Goal: Task Accomplishment & Management: Use online tool/utility

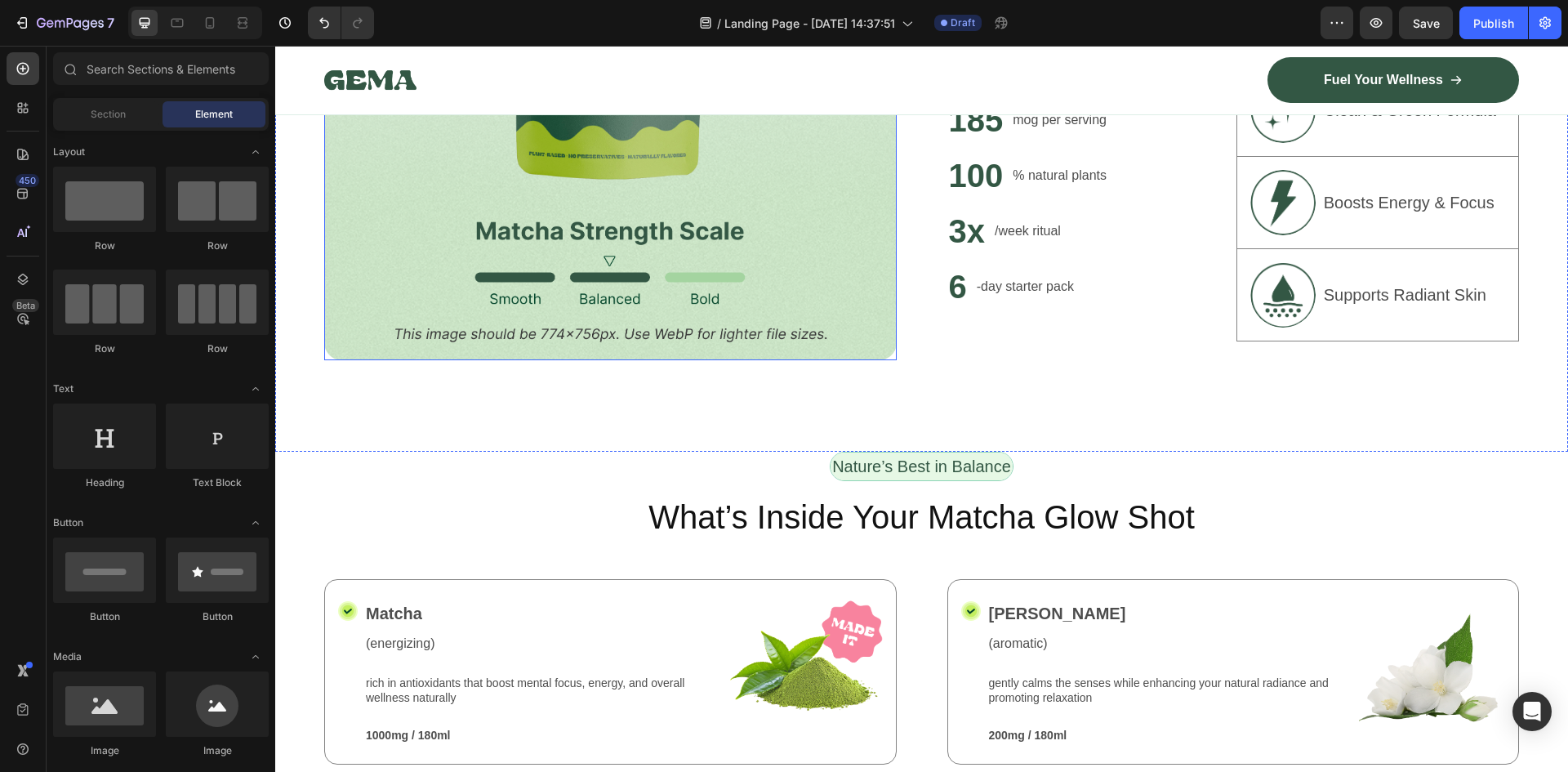
scroll to position [1144, 0]
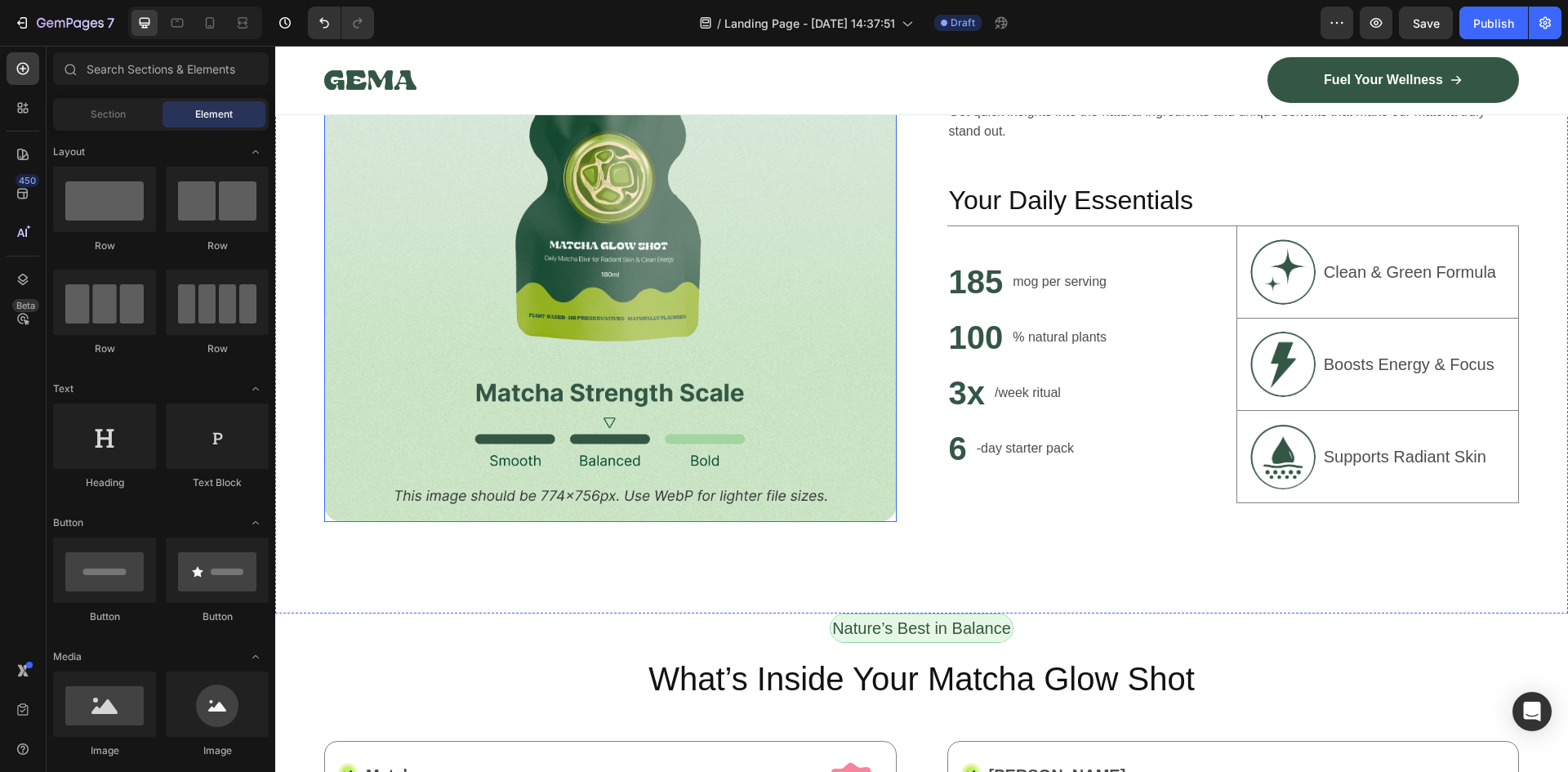
click at [738, 290] on img at bounding box center [610, 243] width 573 height 559
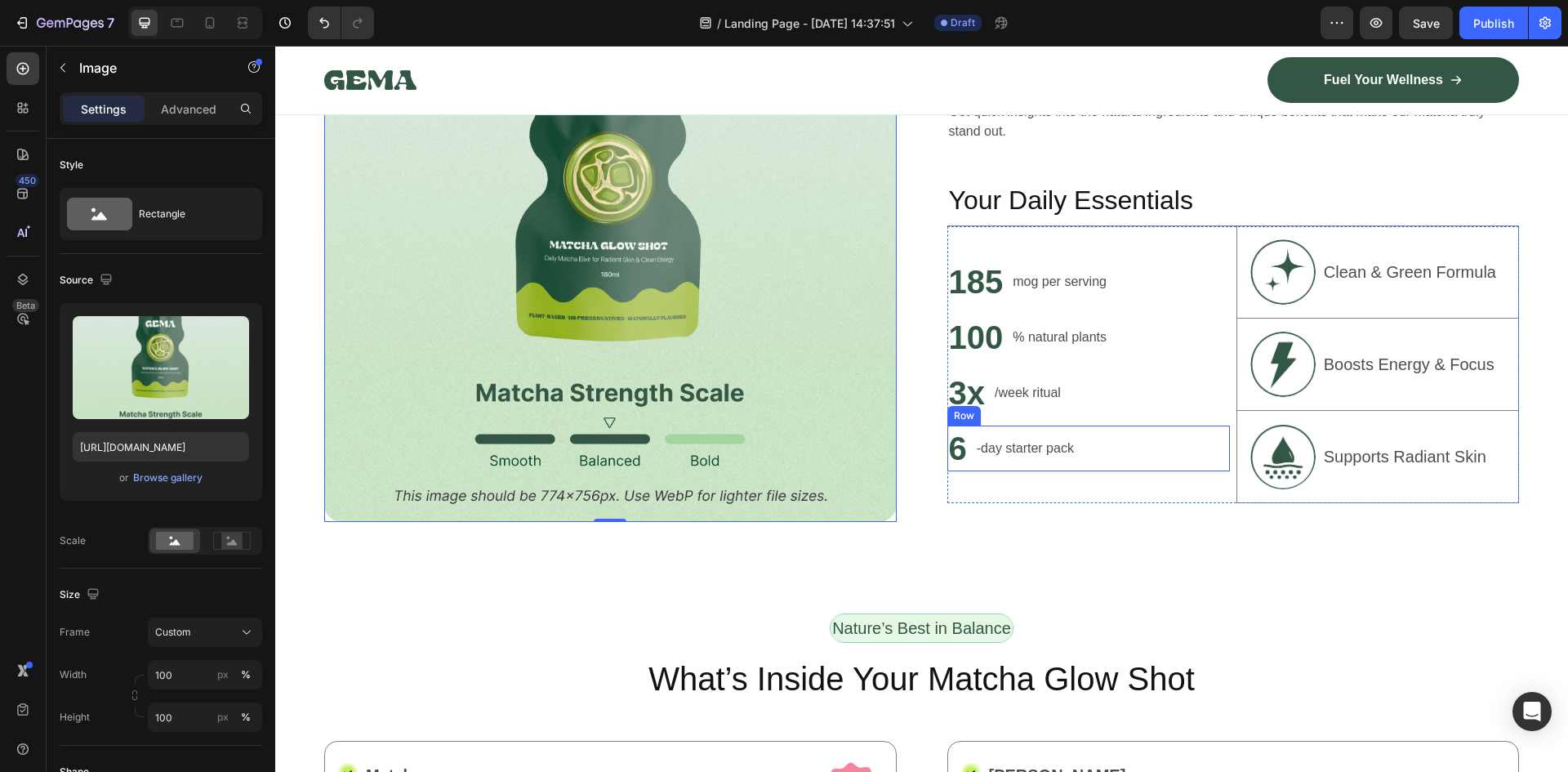
scroll to position [572, 0]
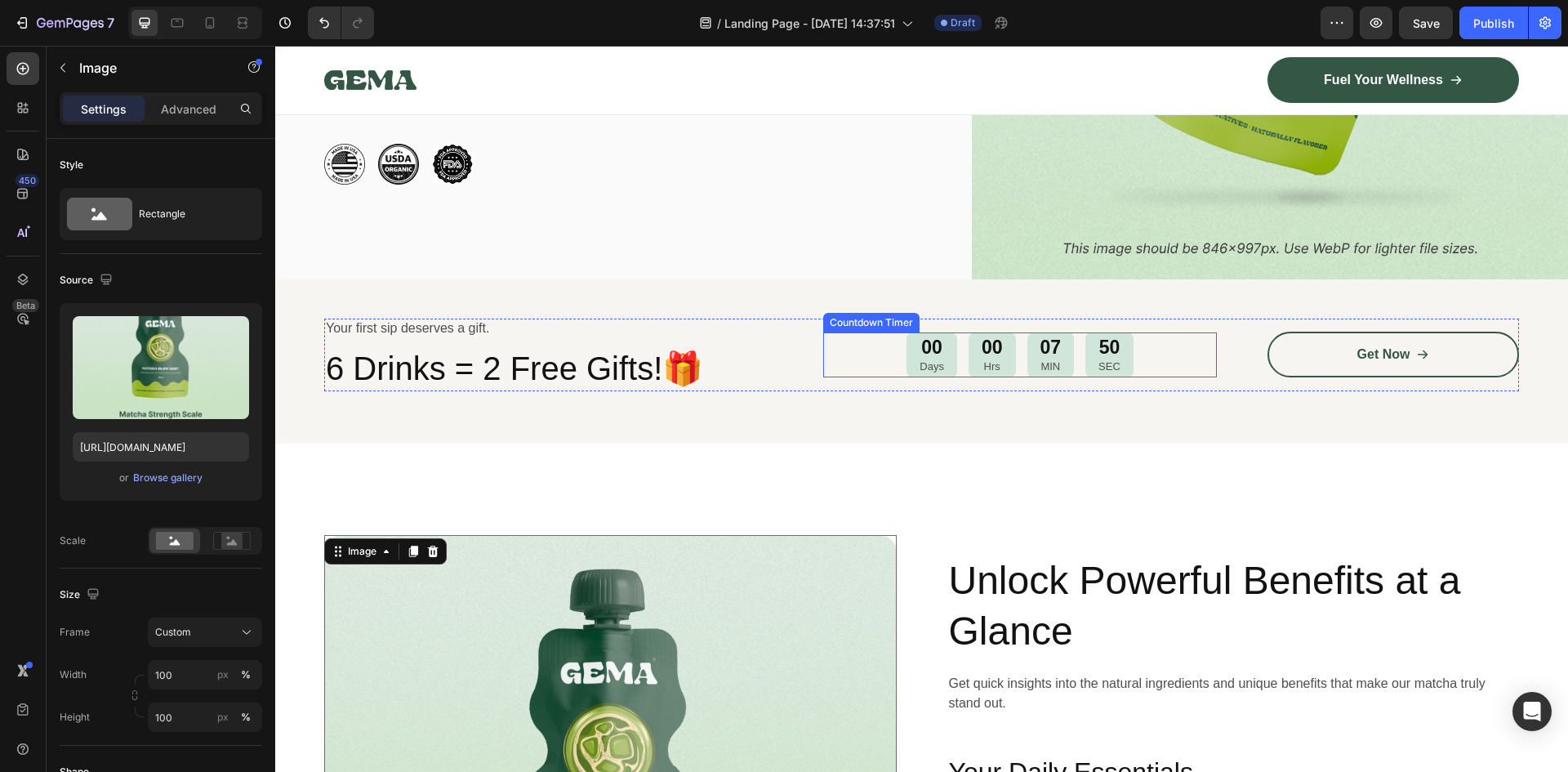
click at [999, 352] on div "00 Hrs" at bounding box center [992, 355] width 47 height 45
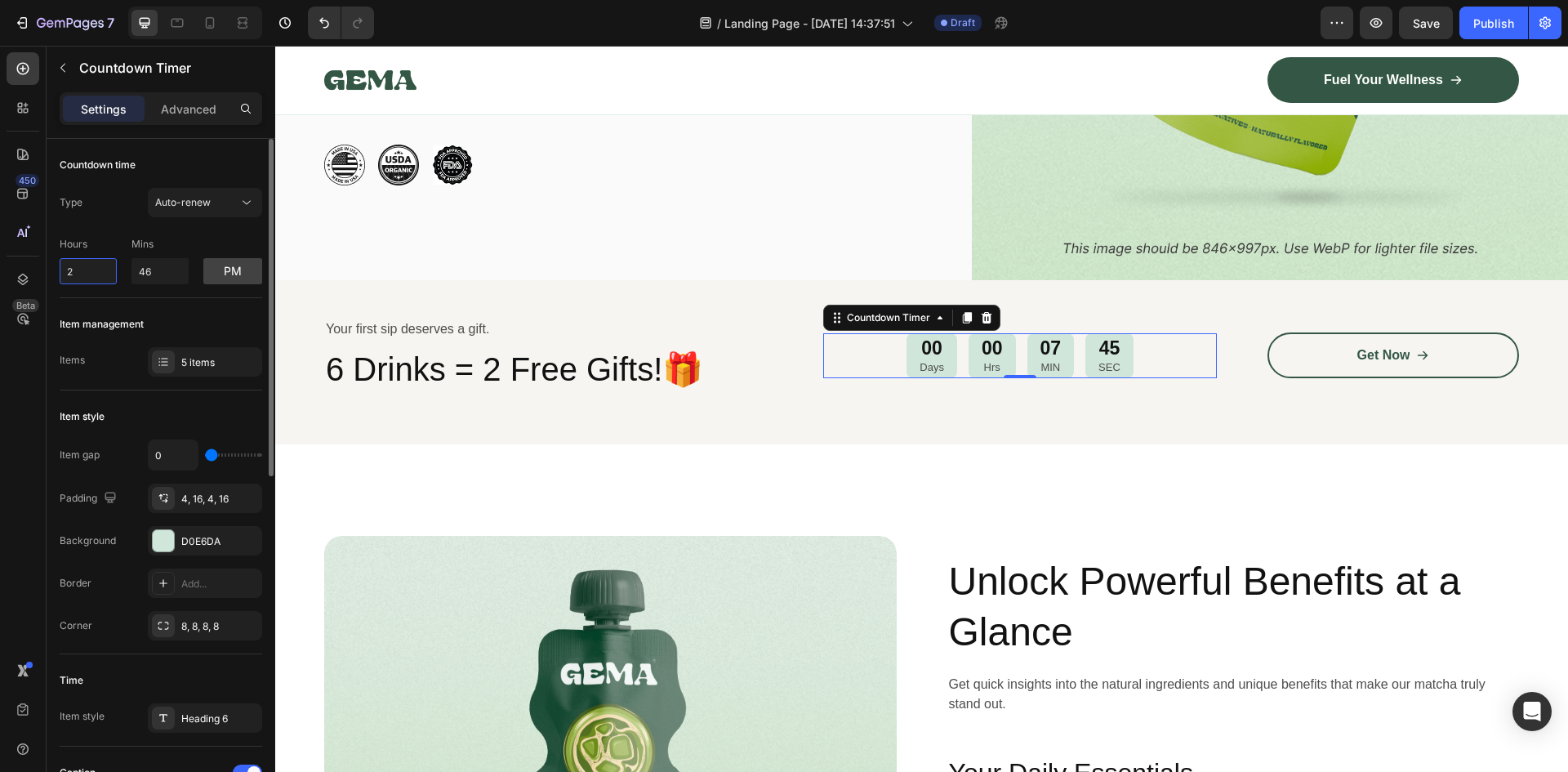
drag, startPoint x: 75, startPoint y: 272, endPoint x: 58, endPoint y: 273, distance: 17.0
drag, startPoint x: 80, startPoint y: 277, endPoint x: 56, endPoint y: 276, distance: 24.0
click at [191, 316] on div "Item management" at bounding box center [160, 325] width 202 height 26
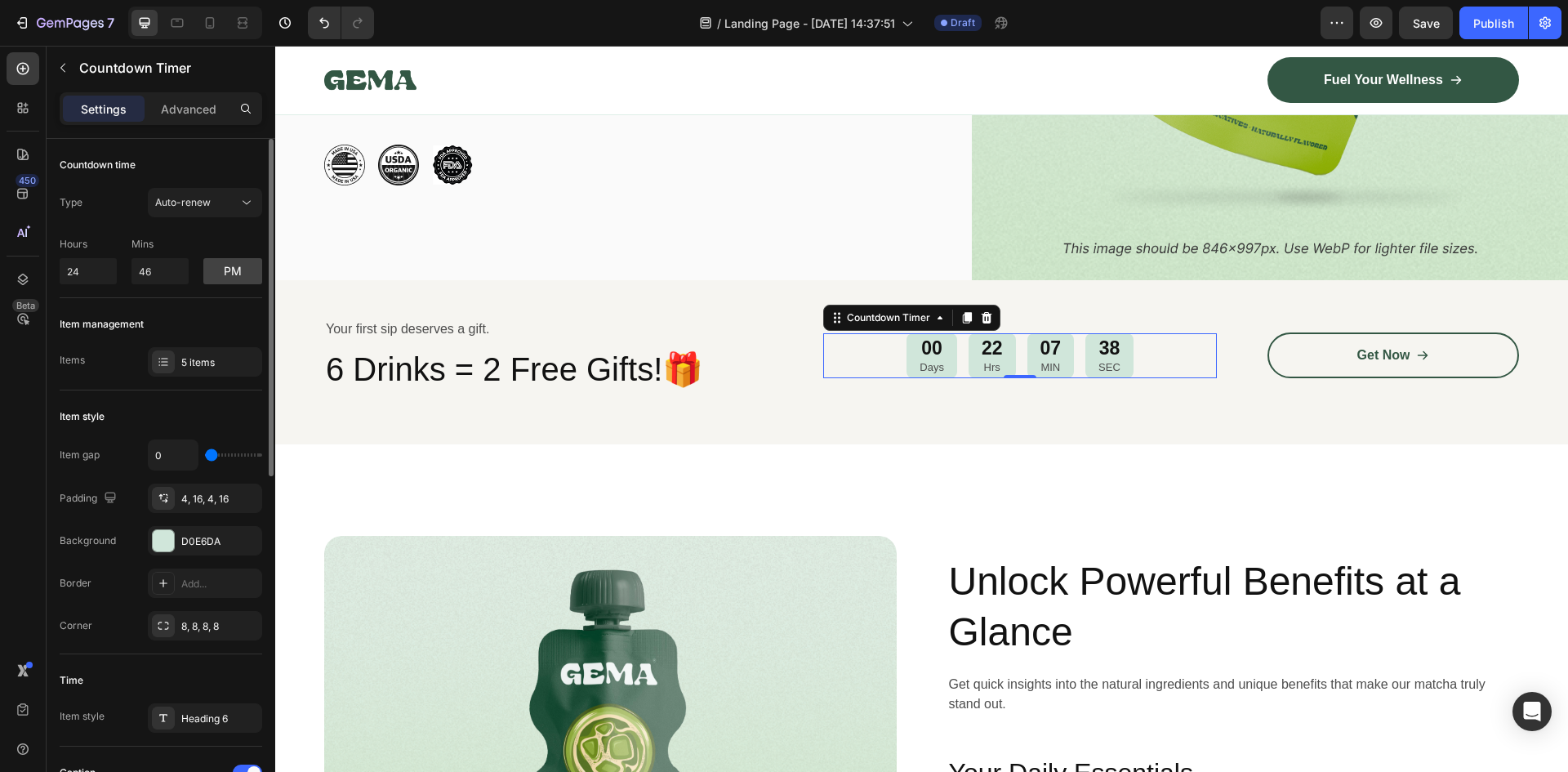
type input "10"
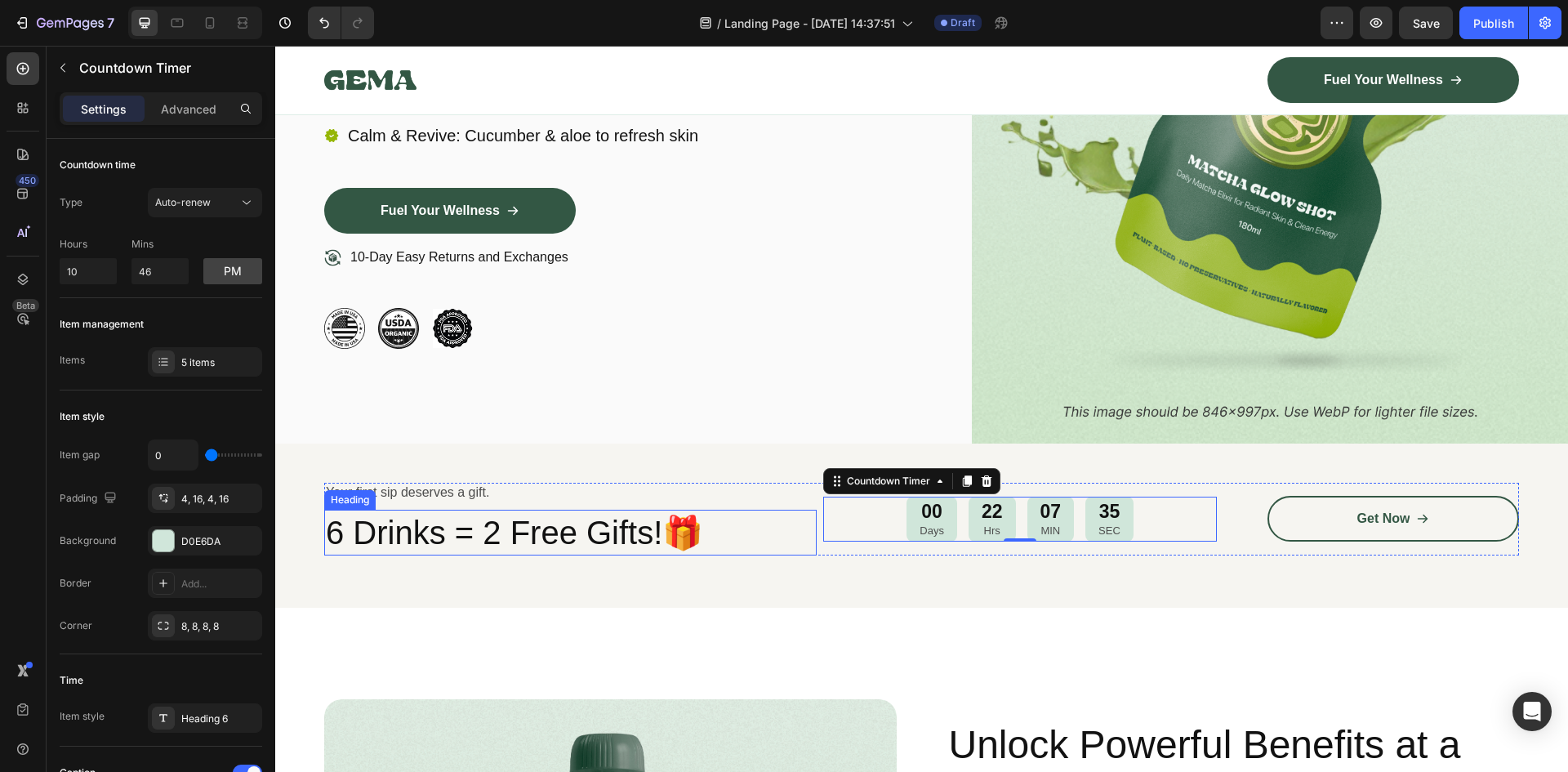
scroll to position [0, 0]
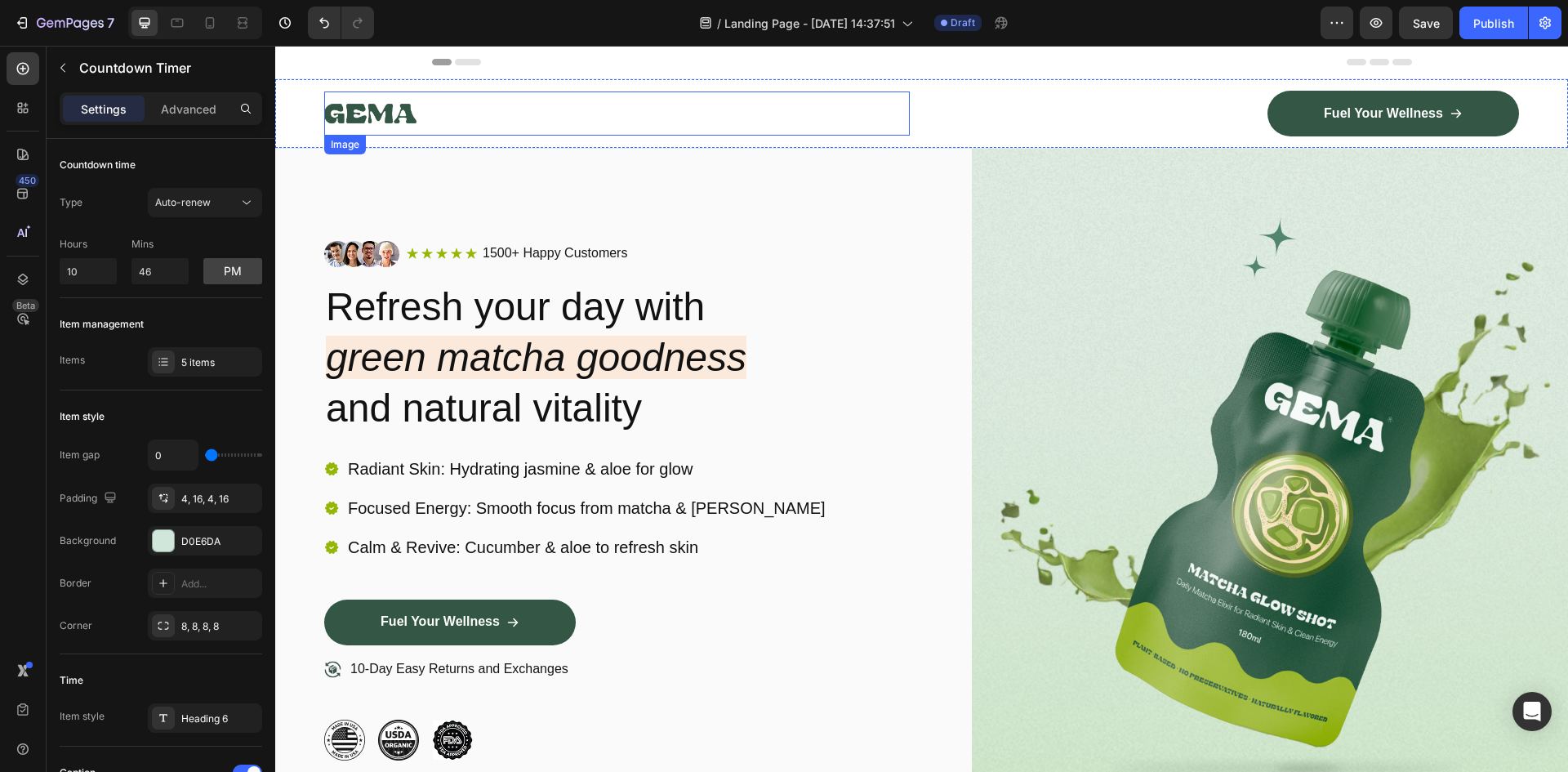
click at [397, 115] on img at bounding box center [371, 113] width 92 height 44
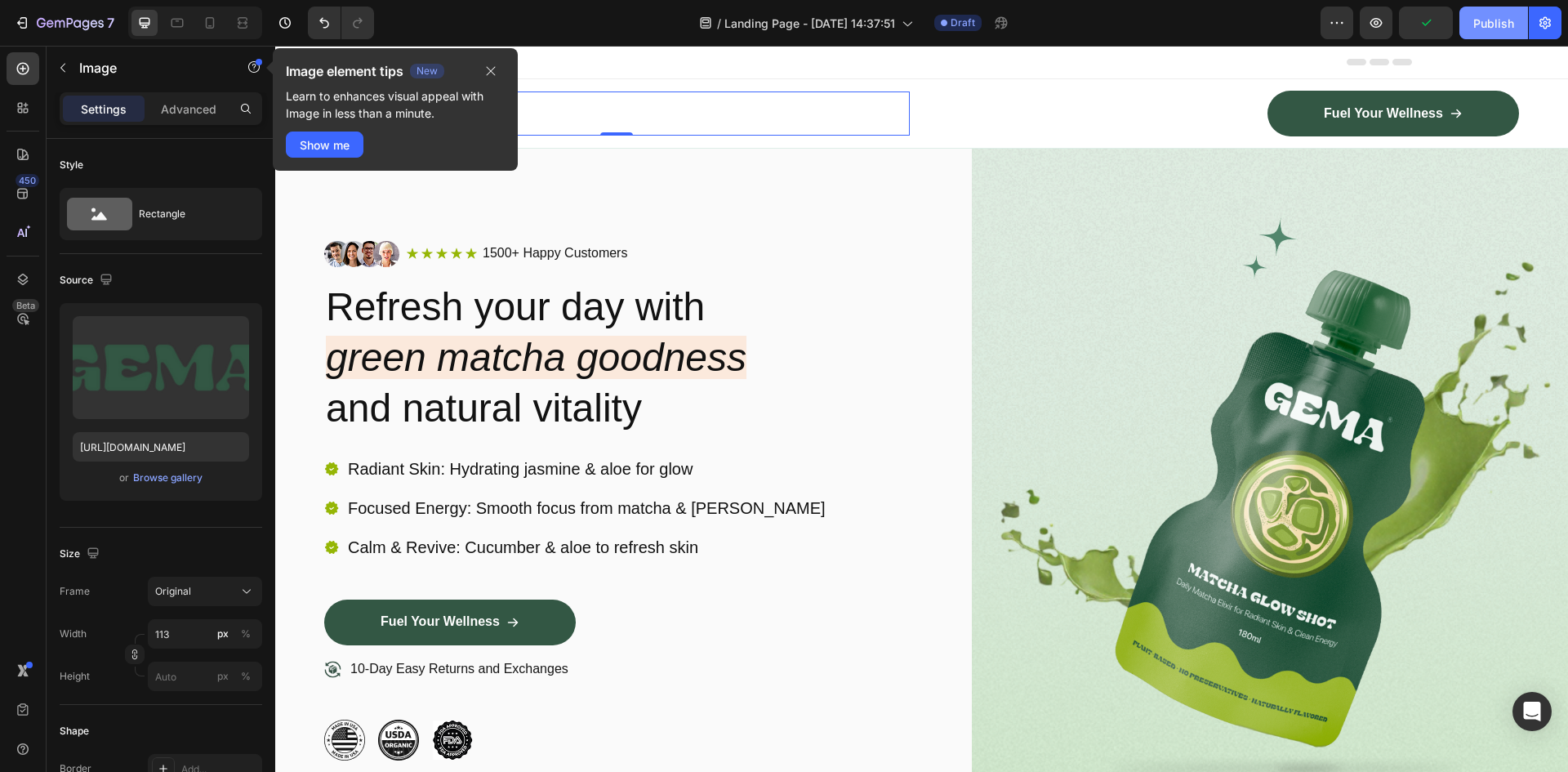
click at [1494, 23] on div "Publish" at bounding box center [1494, 24] width 41 height 17
click at [1381, 31] on icon "button" at bounding box center [1376, 23] width 17 height 17
